Goal: Information Seeking & Learning: Learn about a topic

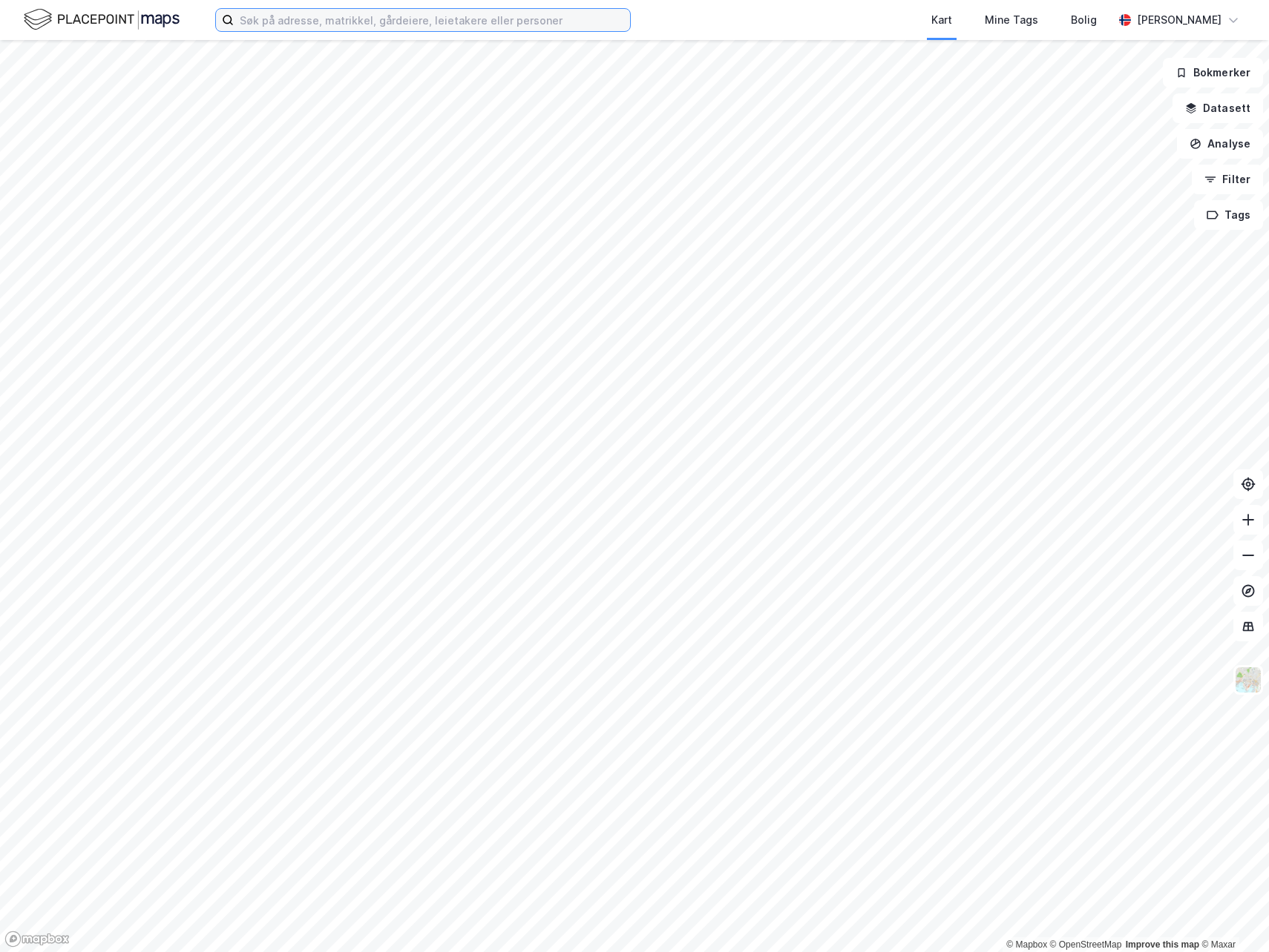
click at [384, 10] on input at bounding box center [431, 20] width 396 height 22
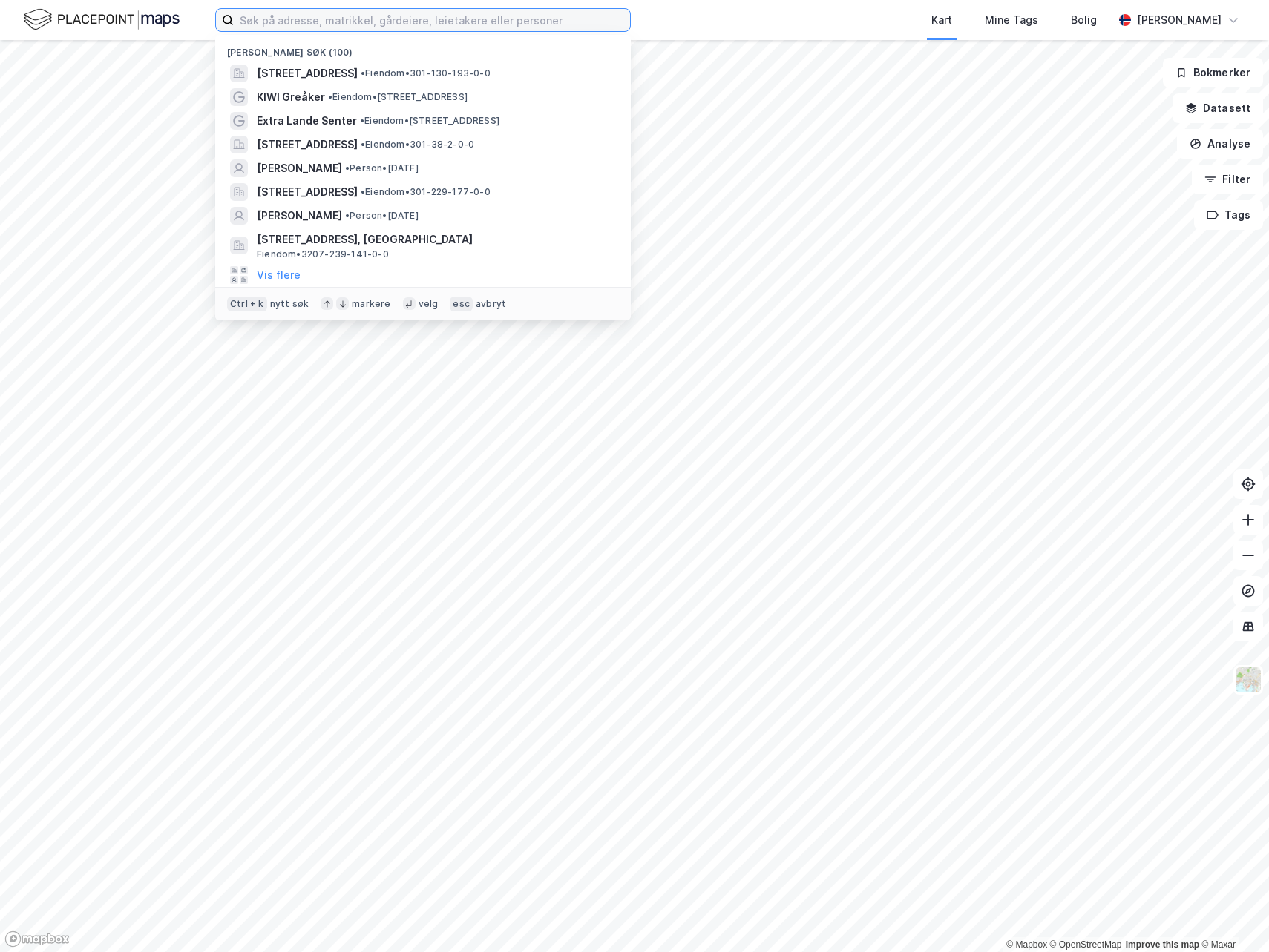
click at [306, 25] on input at bounding box center [431, 20] width 396 height 22
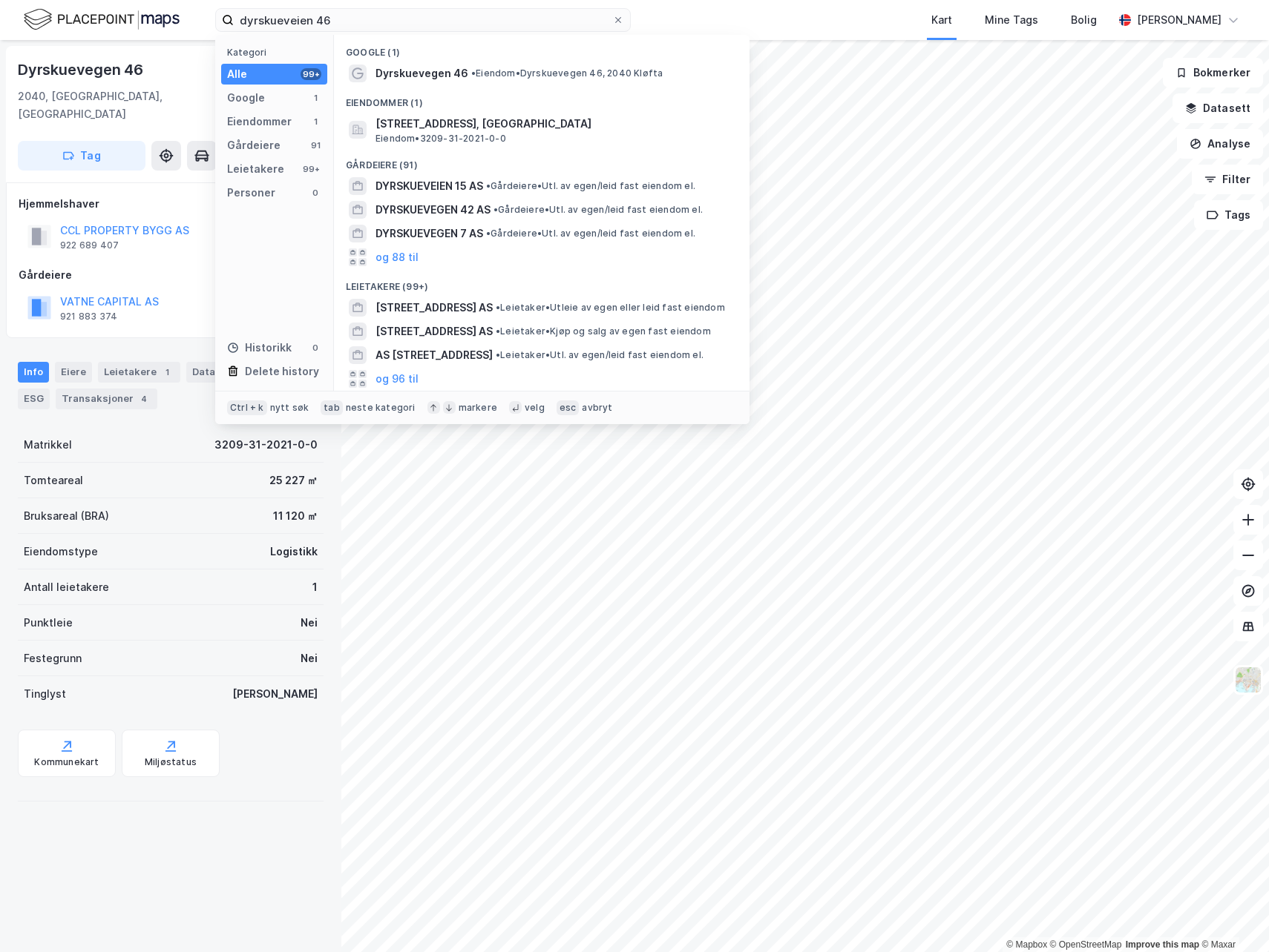
click at [697, 24] on div "dyrskueveien 46 Kategori Alle 99+ Google 1 Eiendommer 1 Gårdeiere 91 Leietakere…" at bounding box center [634, 20] width 1269 height 40
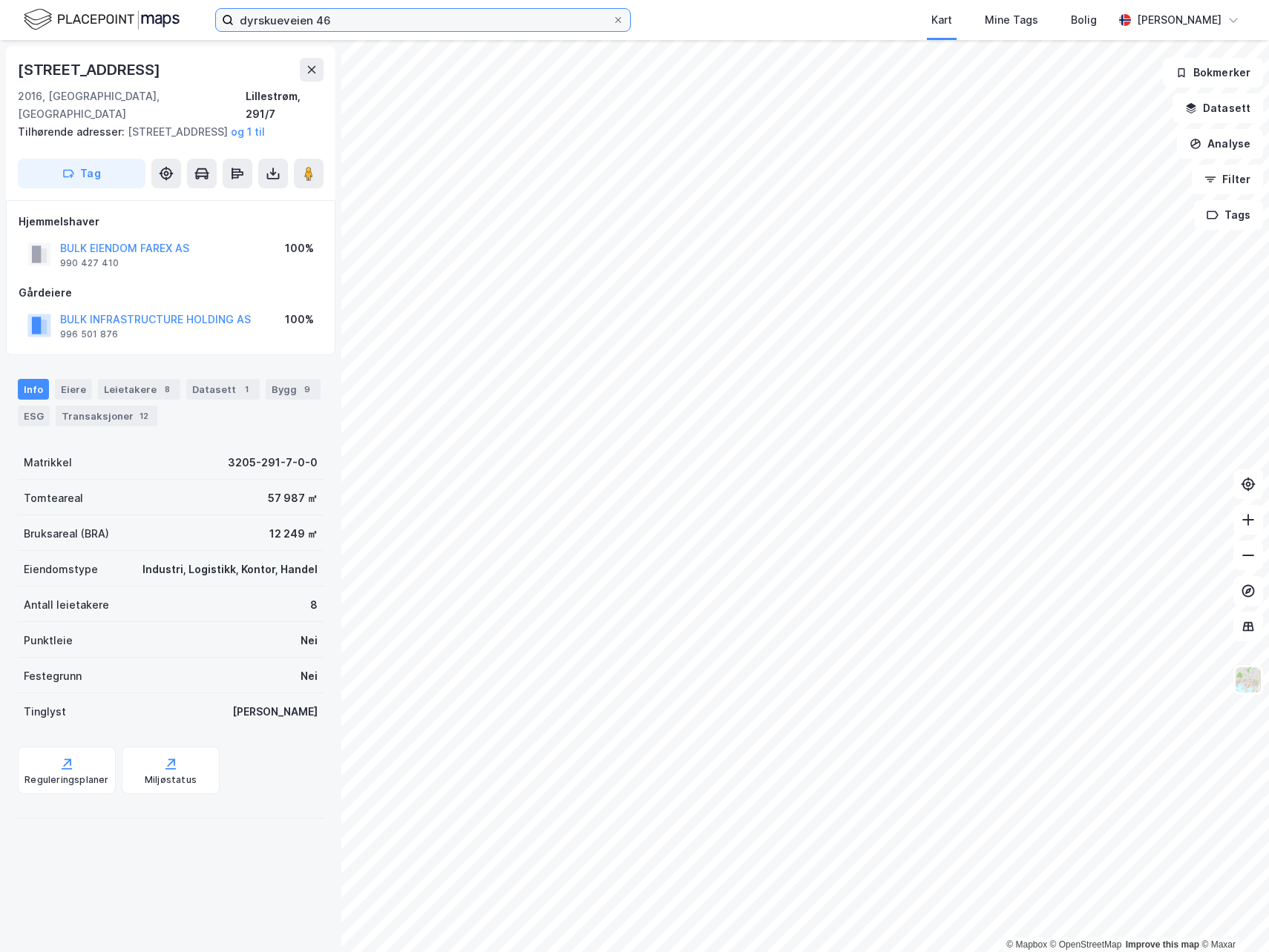
click at [420, 14] on input "dyrskueveien 46" at bounding box center [422, 20] width 378 height 22
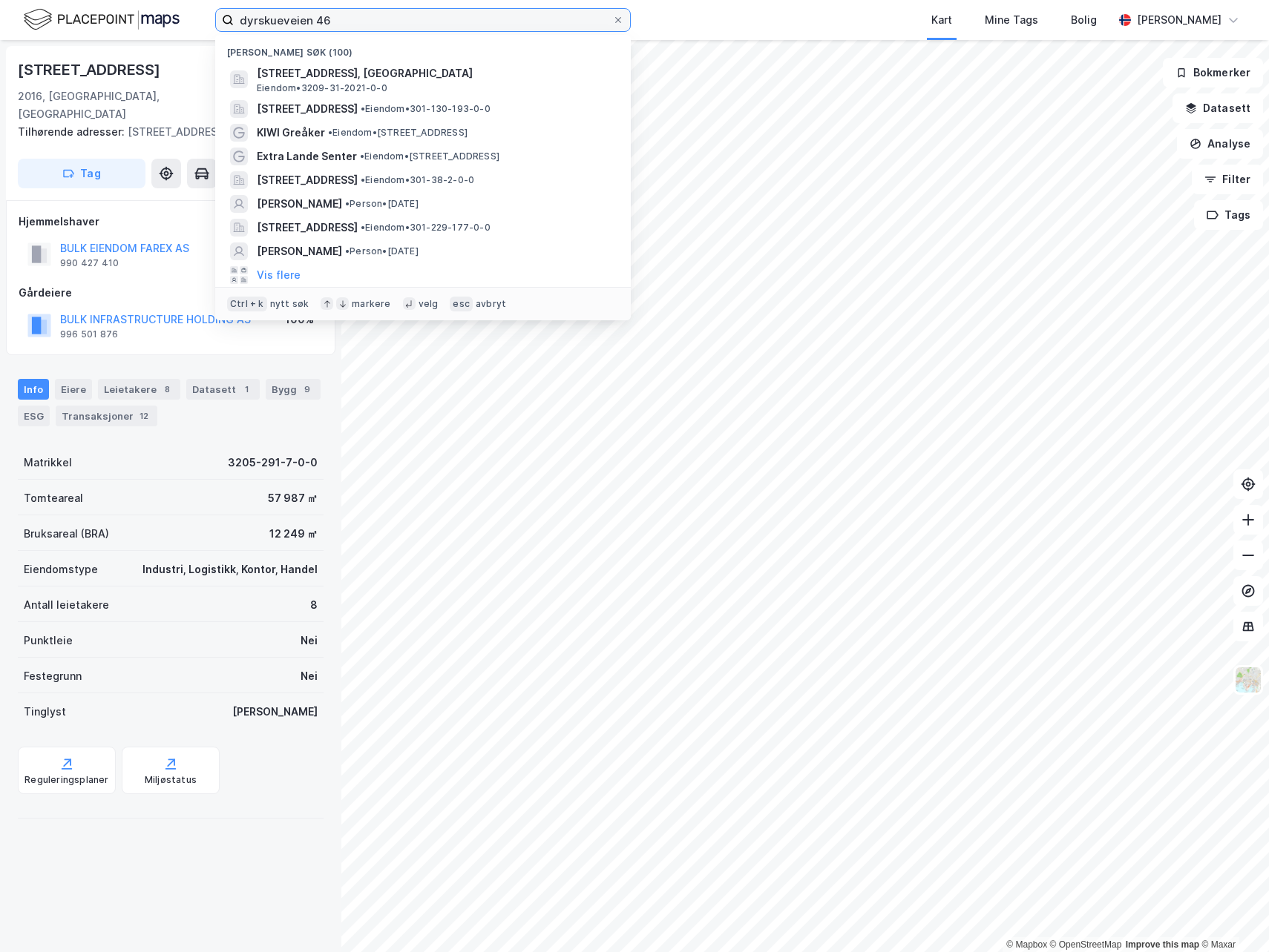
drag, startPoint x: 372, startPoint y: 18, endPoint x: 162, endPoint y: 26, distance: 210.2
click at [162, 26] on div "dyrskueveien 46 Nylige søk (100) Dyrskuevegen 46, 2040, [GEOGRAPHIC_DATA], [GEO…" at bounding box center [634, 20] width 1269 height 40
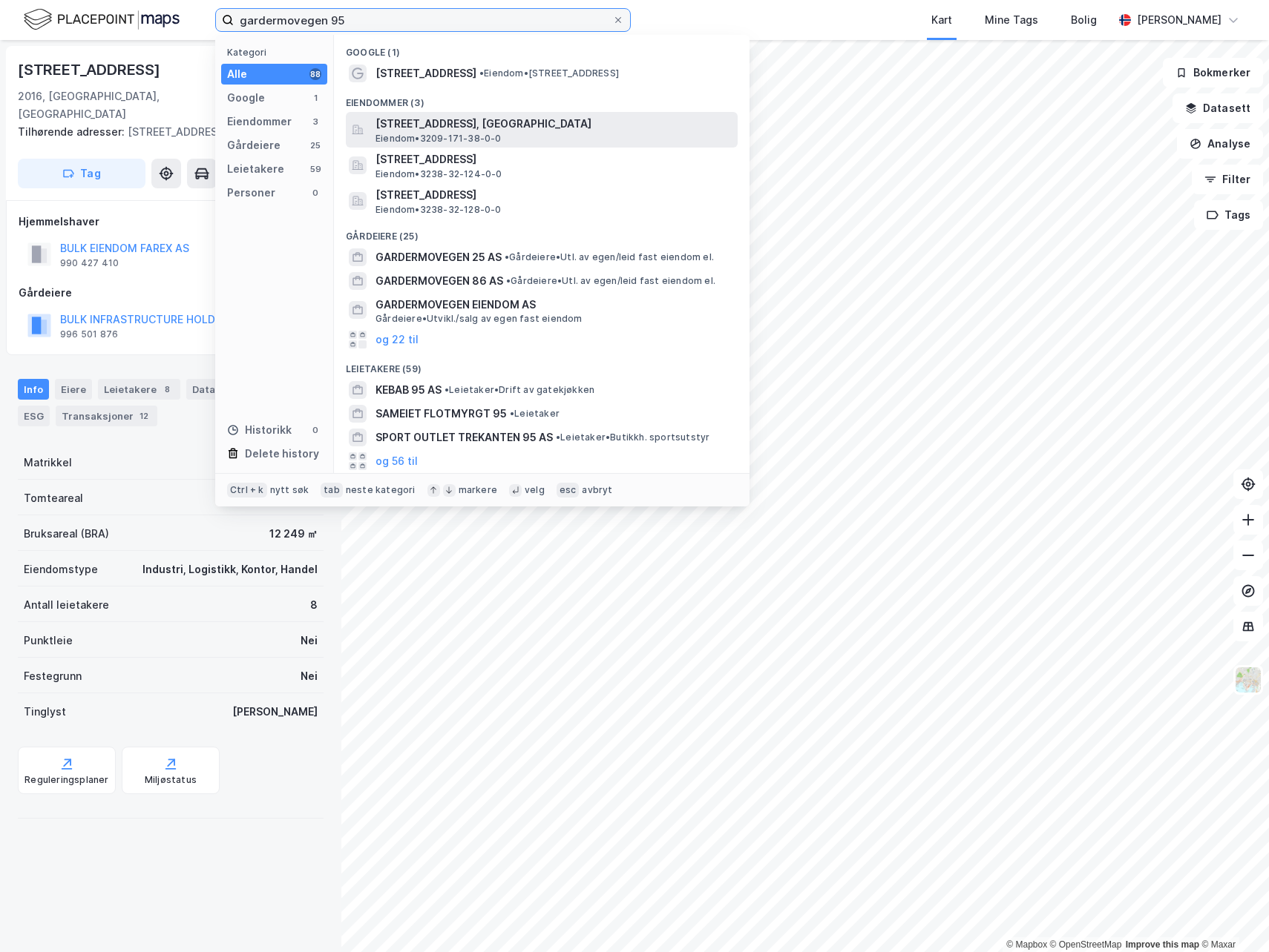
type input "gardermovegen 95"
click at [453, 139] on span "Eiendom • 3209-171-38-0-0" at bounding box center [439, 138] width 126 height 12
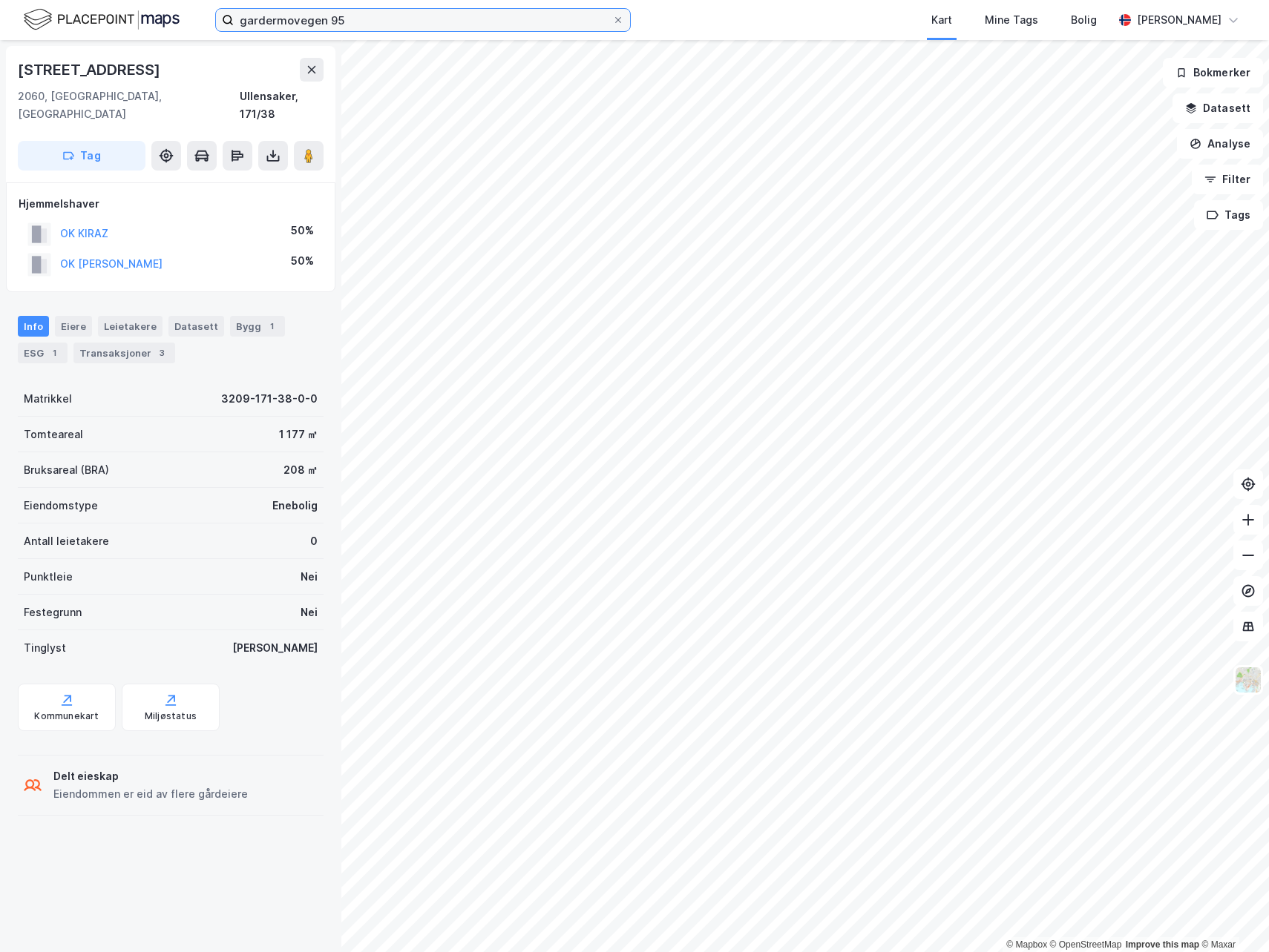
click at [369, 22] on input "gardermovegen 95" at bounding box center [422, 20] width 378 height 22
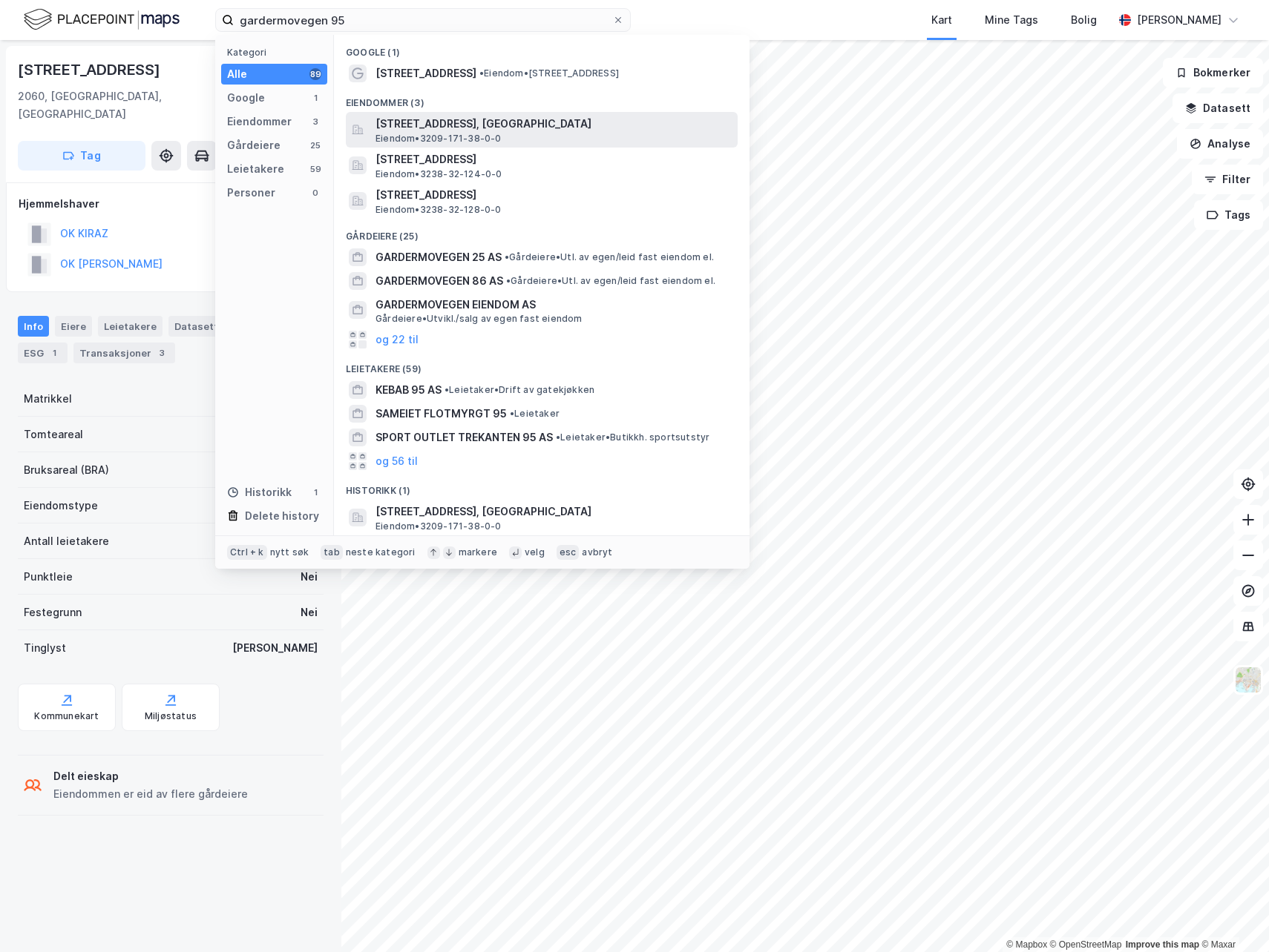
click at [470, 139] on span "Eiendom • 3209-171-38-0-0" at bounding box center [439, 138] width 126 height 12
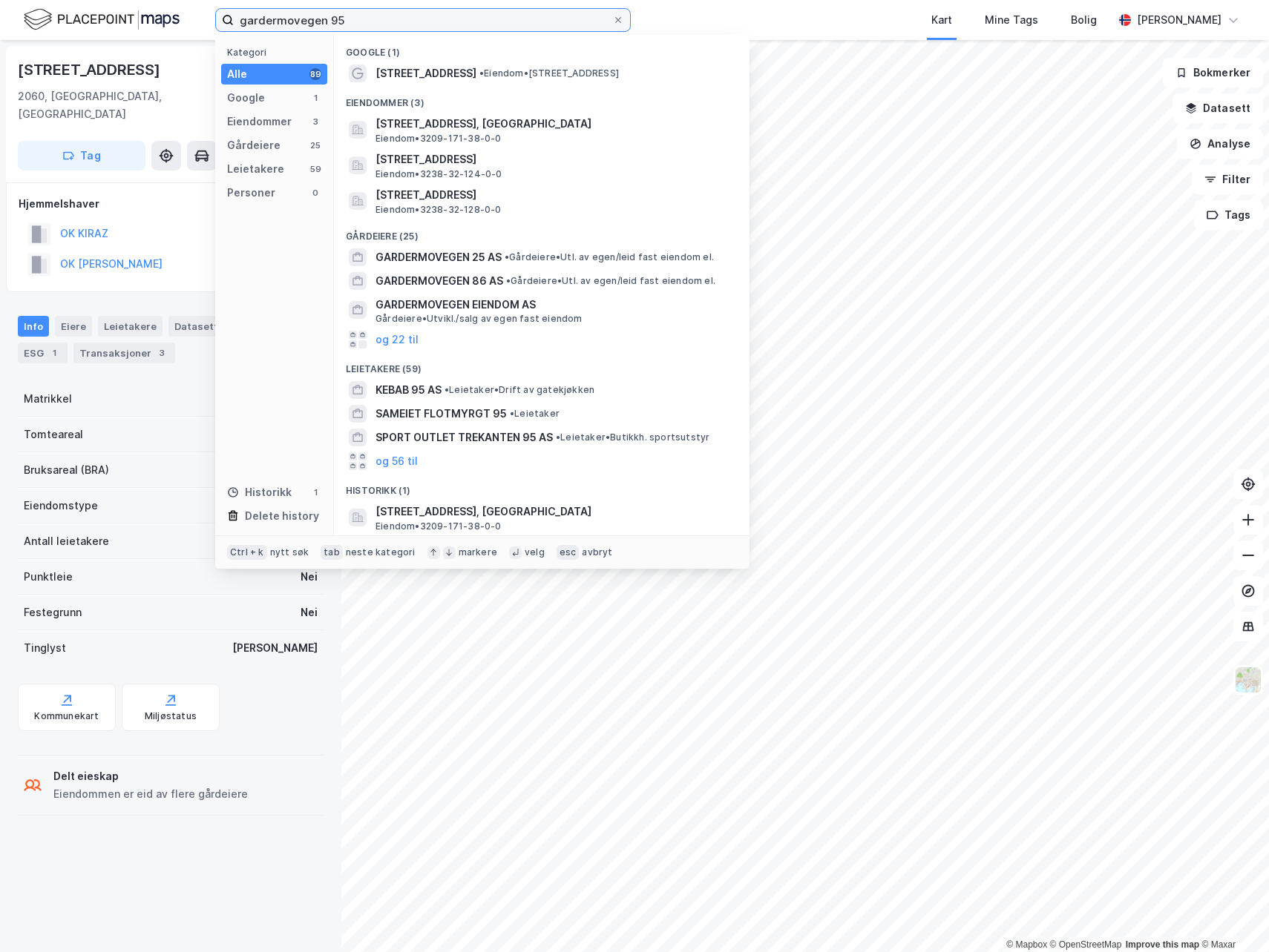
click at [429, 9] on input "gardermovegen 95" at bounding box center [422, 20] width 378 height 22
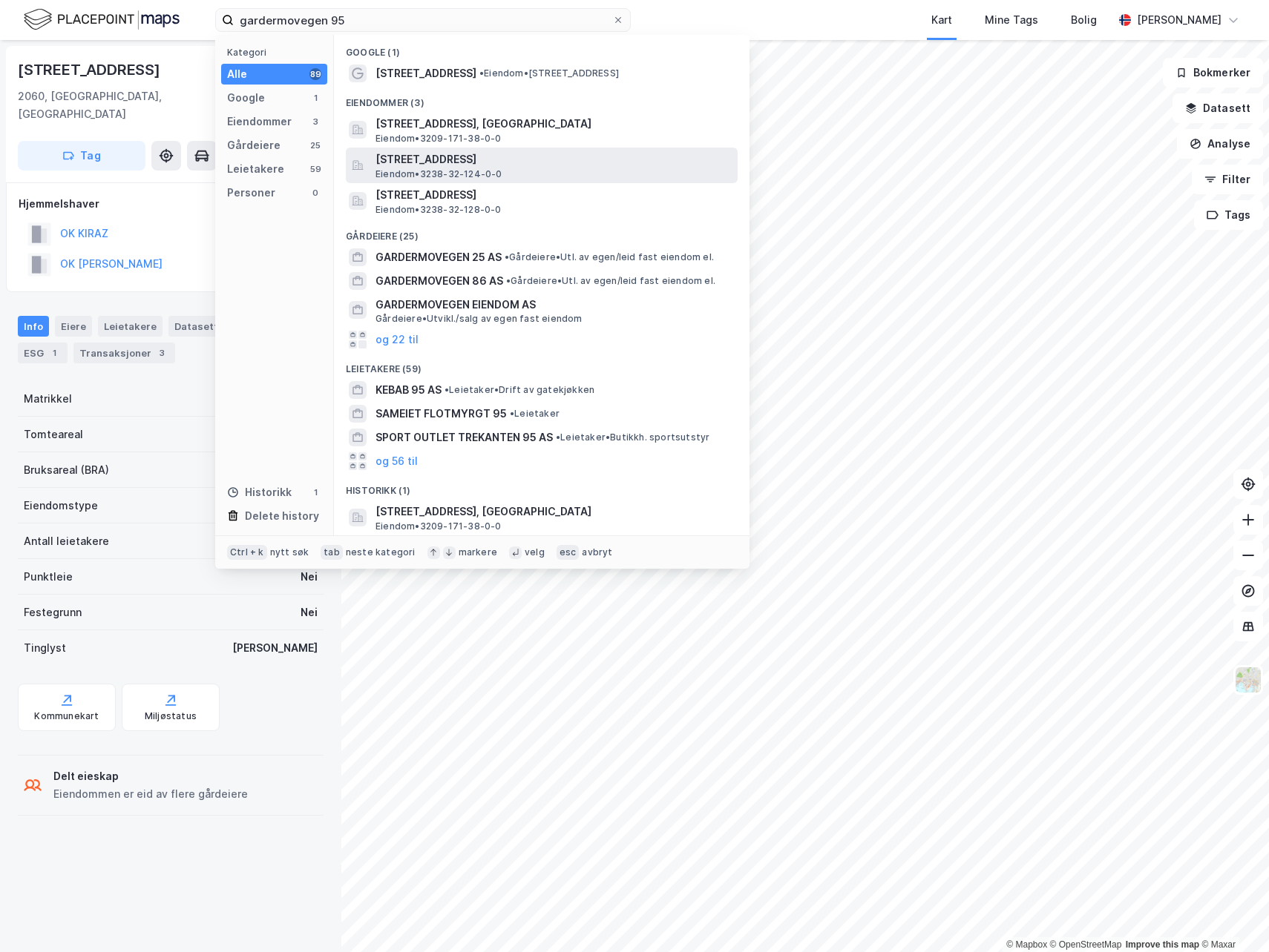
click at [470, 166] on span "[STREET_ADDRESS]" at bounding box center [553, 159] width 356 height 18
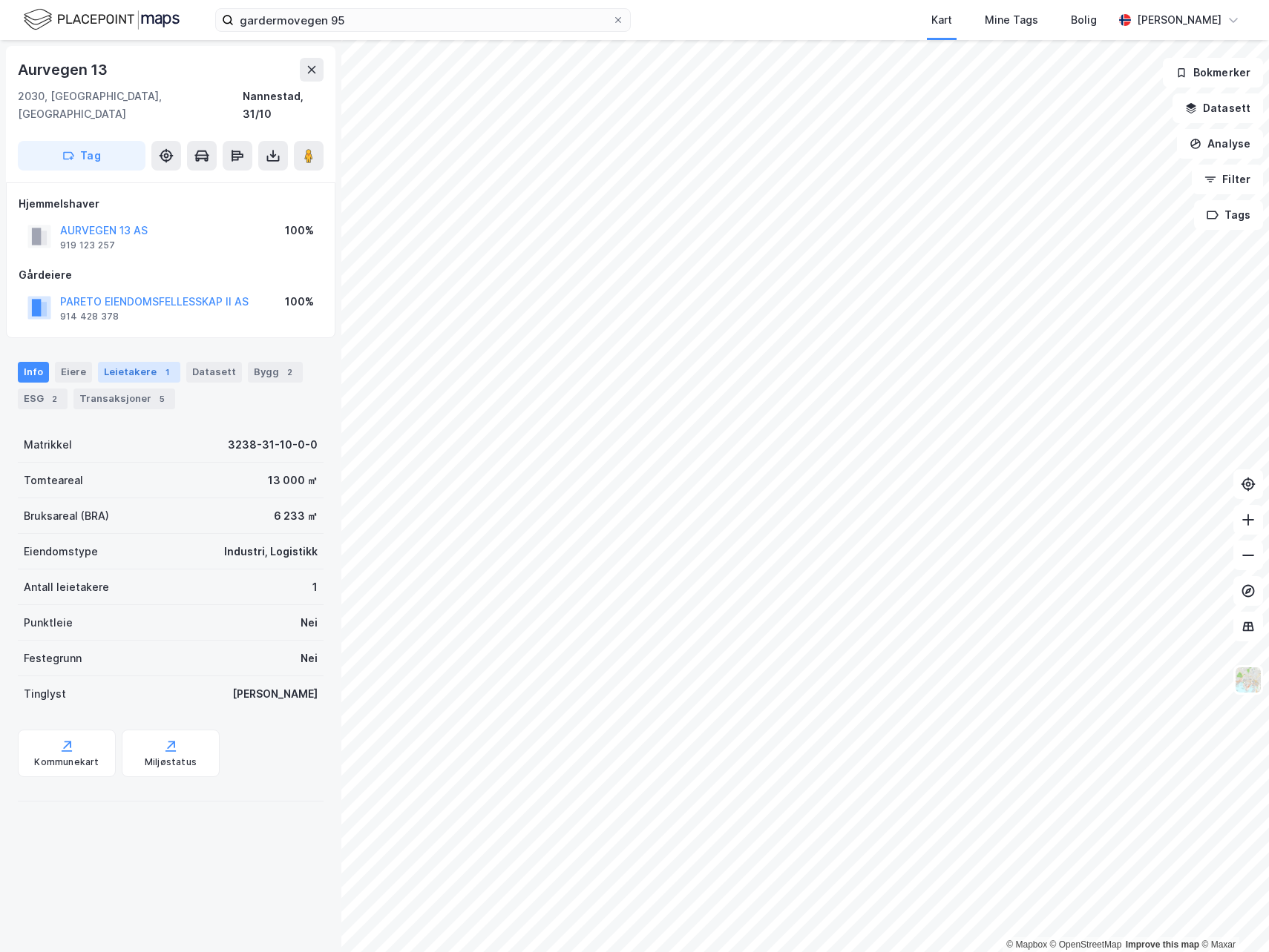
click at [138, 362] on div "Leietakere 1" at bounding box center [138, 372] width 82 height 21
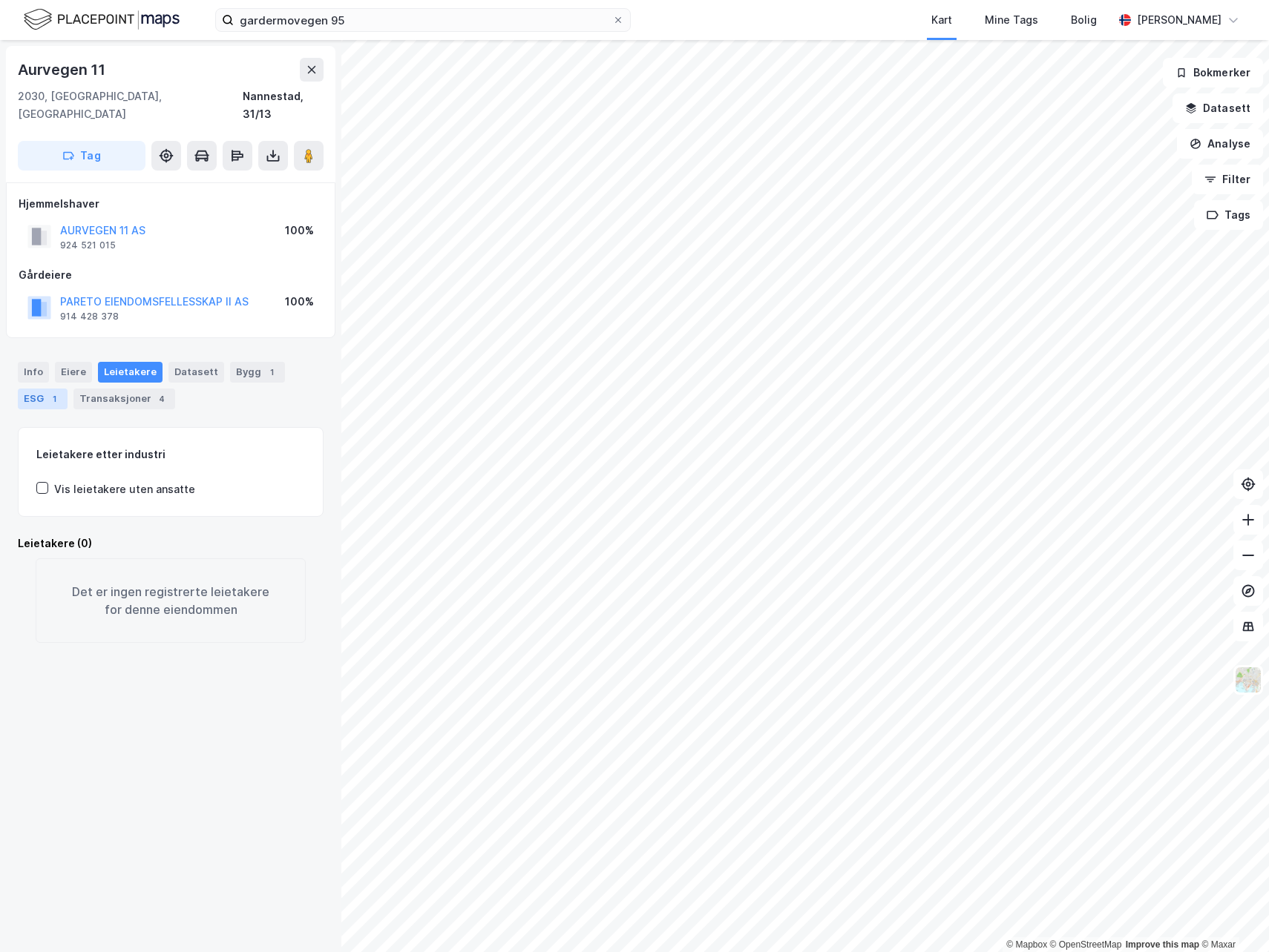
click at [52, 392] on div "1" at bounding box center [54, 399] width 15 height 15
